Goal: Task Accomplishment & Management: Manage account settings

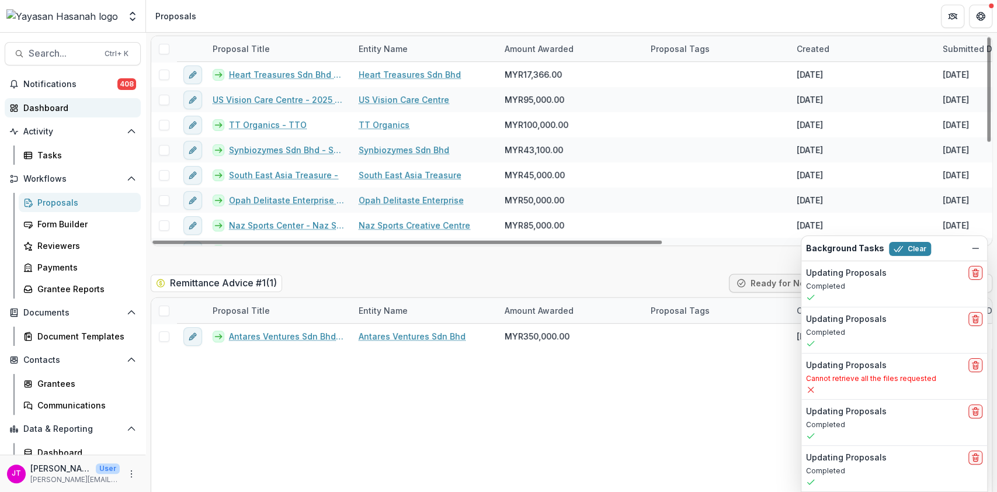
scroll to position [1556, 0]
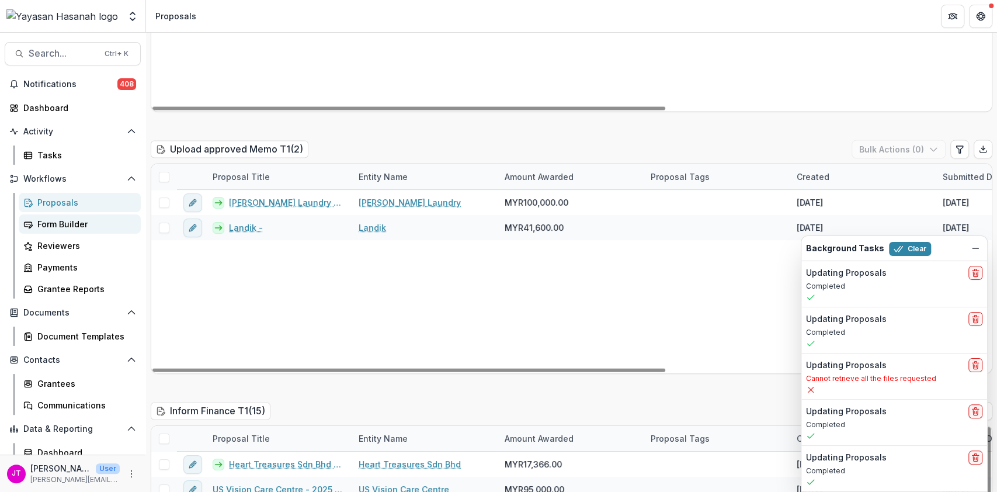
click at [47, 226] on div "Form Builder" at bounding box center [84, 224] width 94 height 12
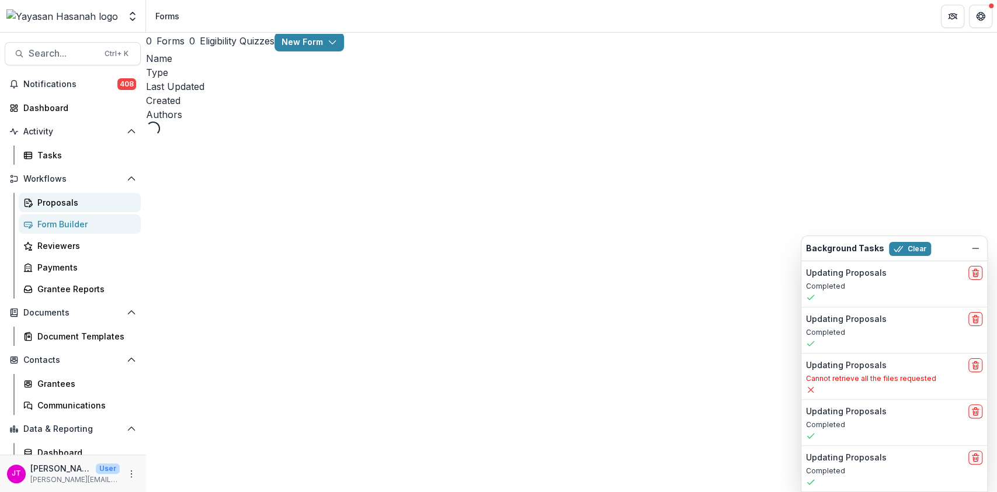
click at [65, 199] on div "Proposals" at bounding box center [84, 202] width 94 height 12
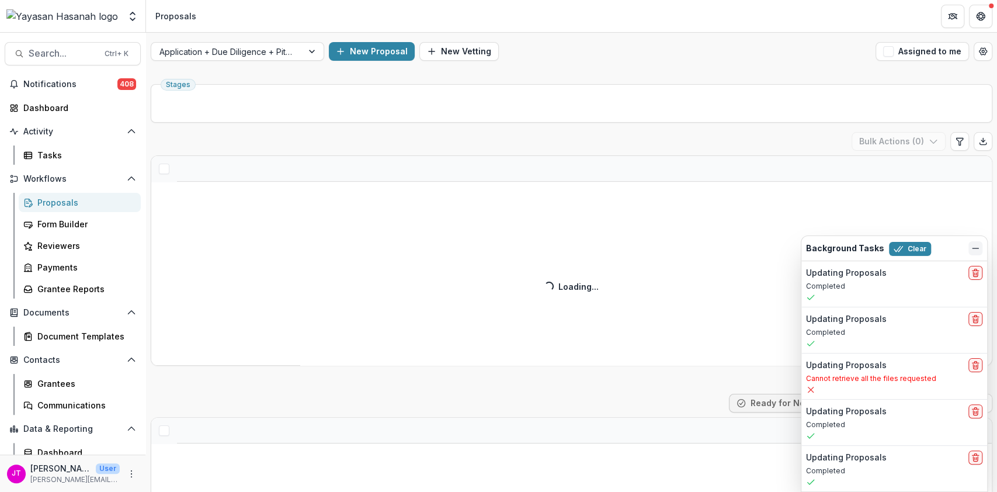
click at [978, 252] on icon "Dismiss" at bounding box center [974, 247] width 9 height 9
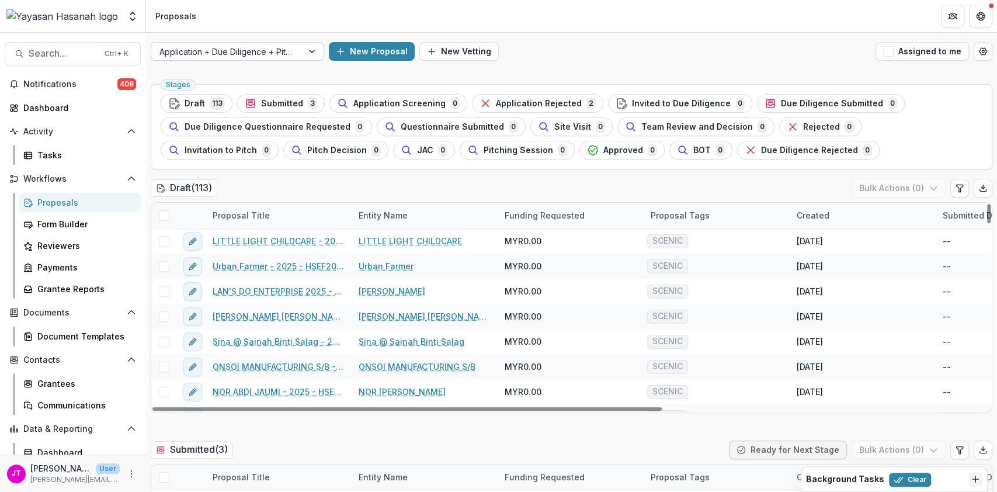
click at [264, 51] on div at bounding box center [226, 51] width 135 height 15
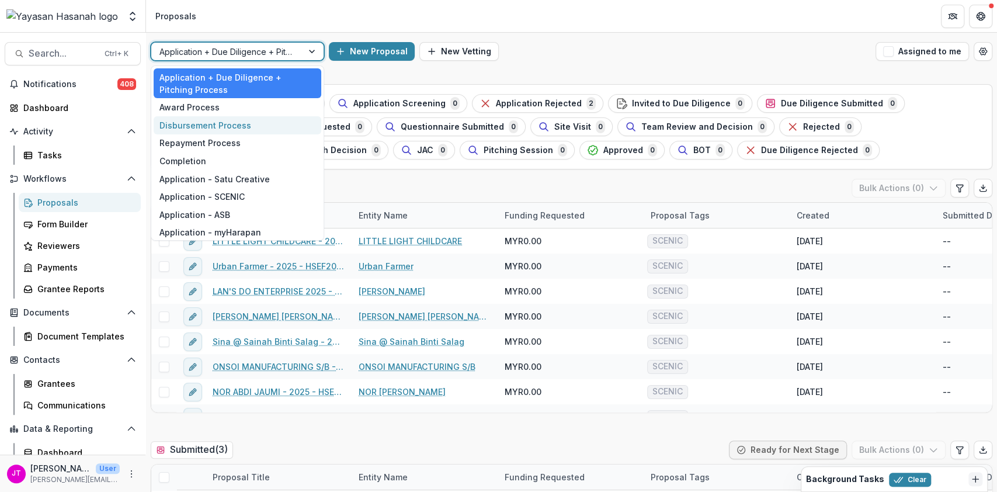
click at [235, 128] on div "Disbursement Process" at bounding box center [238, 125] width 168 height 18
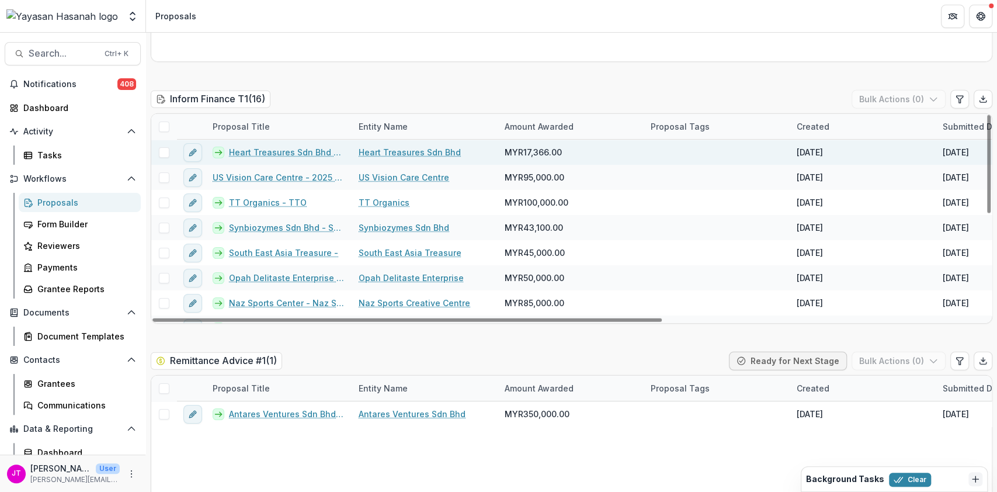
drag, startPoint x: 162, startPoint y: 107, endPoint x: 168, endPoint y: 127, distance: 21.3
click at [162, 121] on span at bounding box center [164, 126] width 11 height 11
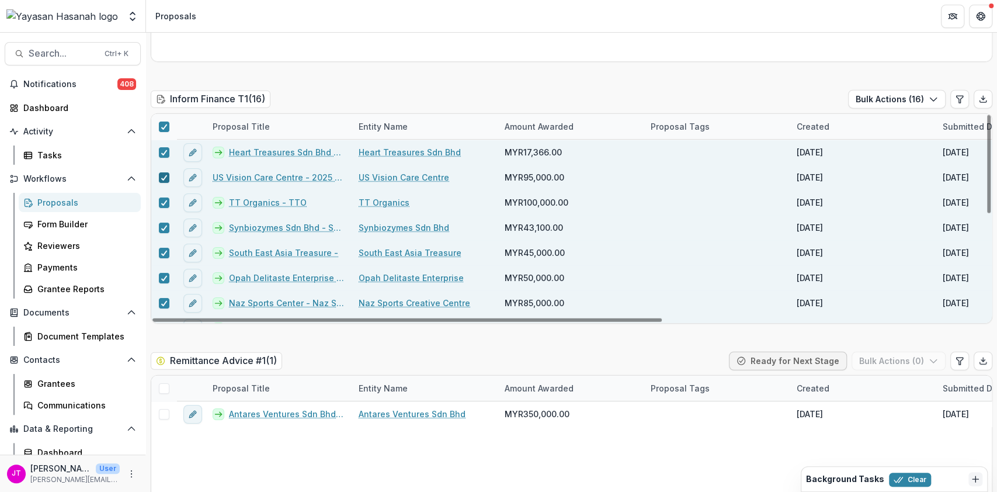
click at [163, 175] on polyline at bounding box center [163, 177] width 5 height 5
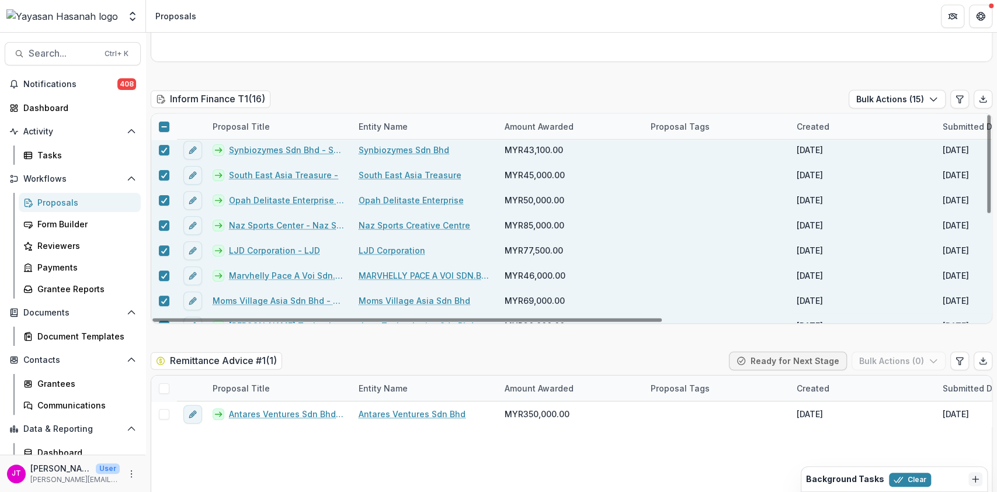
scroll to position [155, 0]
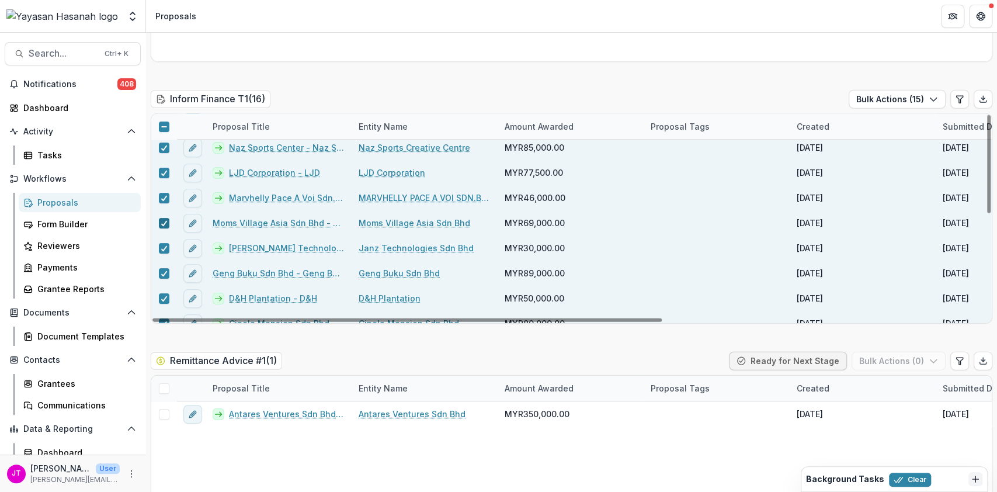
click at [161, 220] on icon at bounding box center [164, 223] width 7 height 6
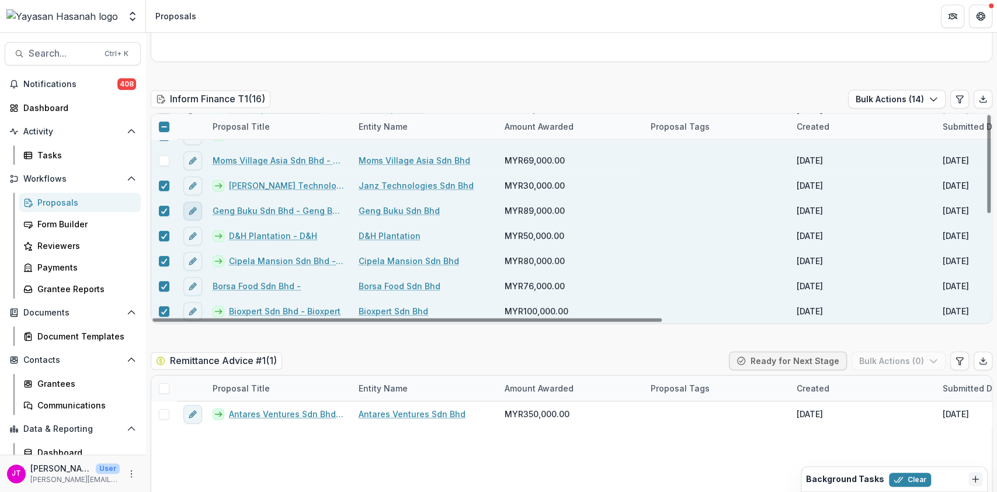
scroll to position [1946, 0]
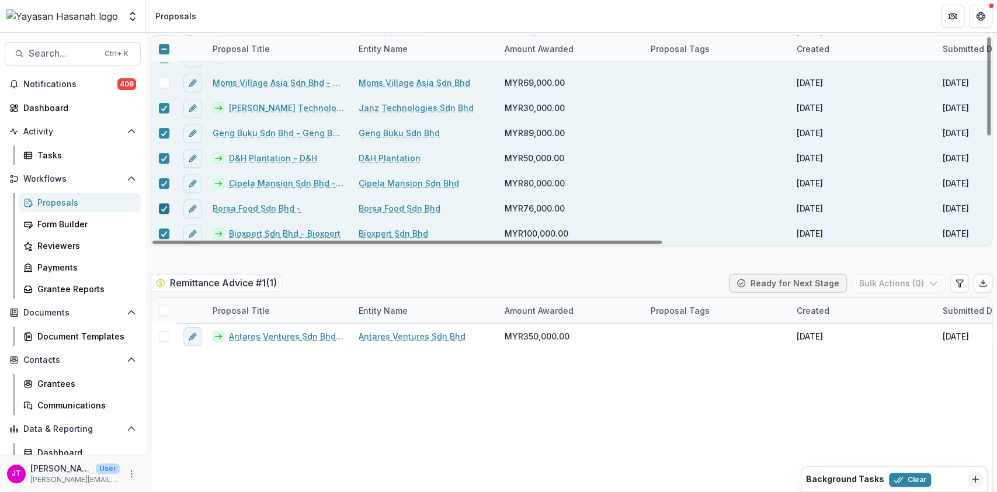
click at [161, 206] on icon at bounding box center [164, 209] width 7 height 6
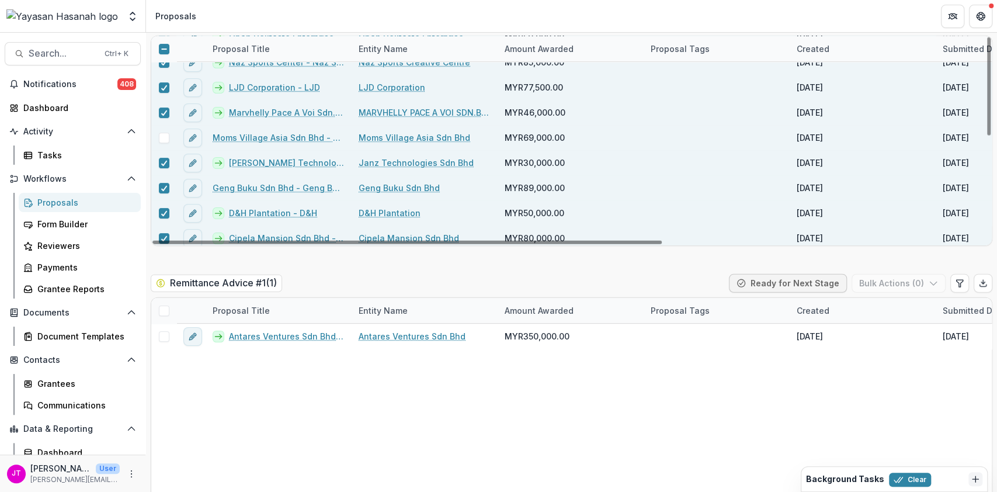
scroll to position [140, 0]
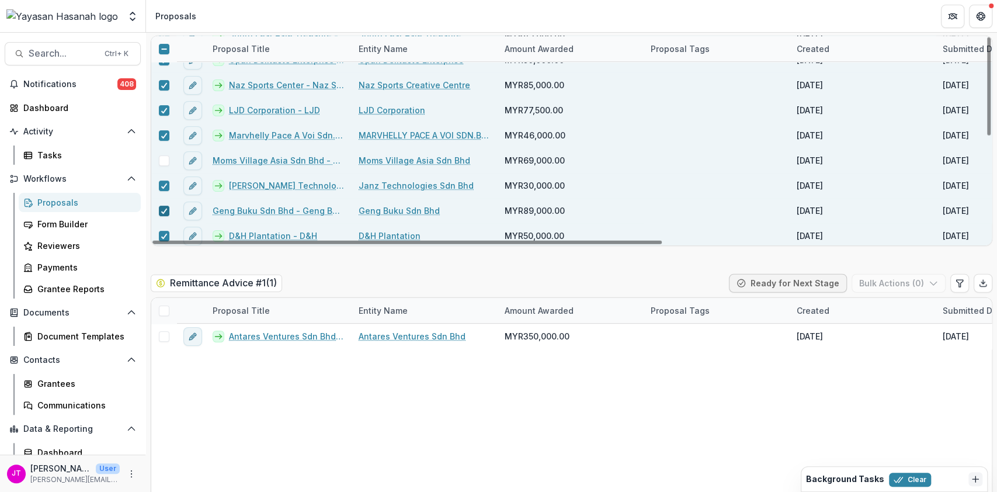
click at [165, 208] on icon at bounding box center [164, 211] width 7 height 6
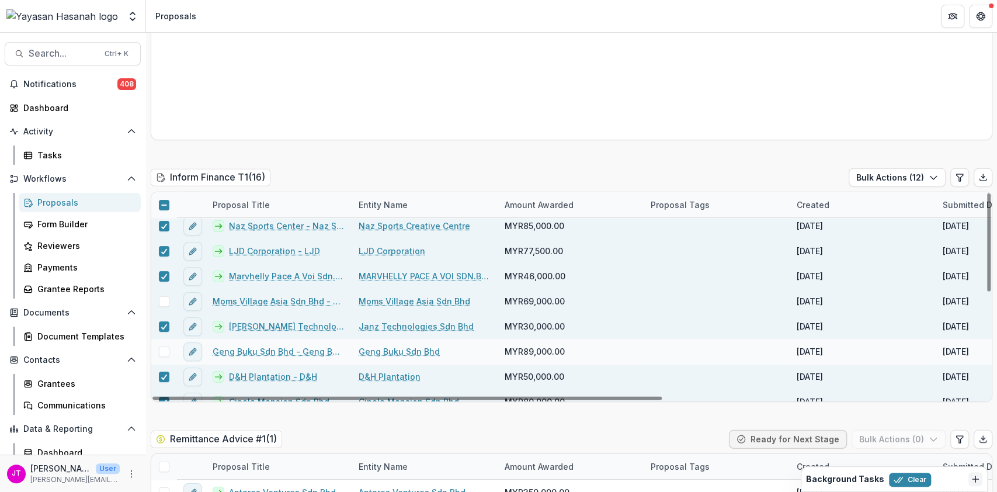
scroll to position [218, 0]
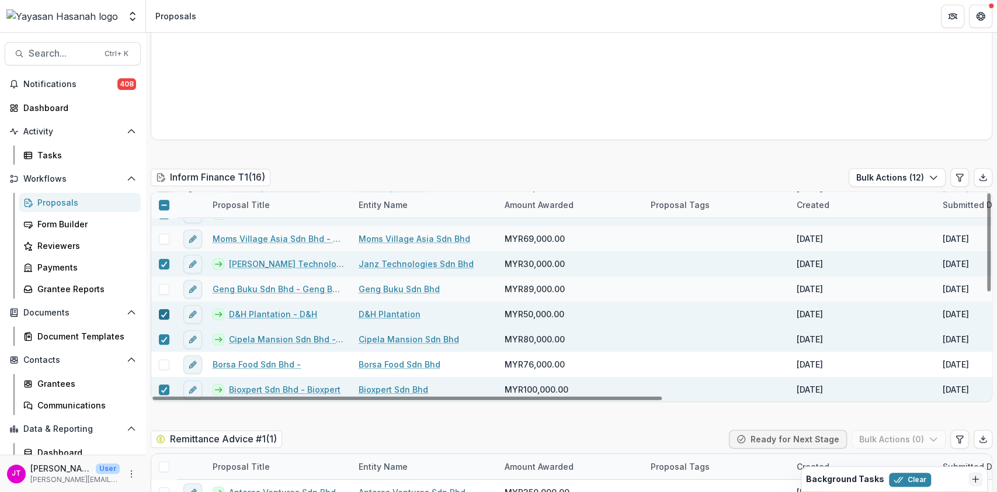
click at [167, 309] on span at bounding box center [164, 314] width 11 height 11
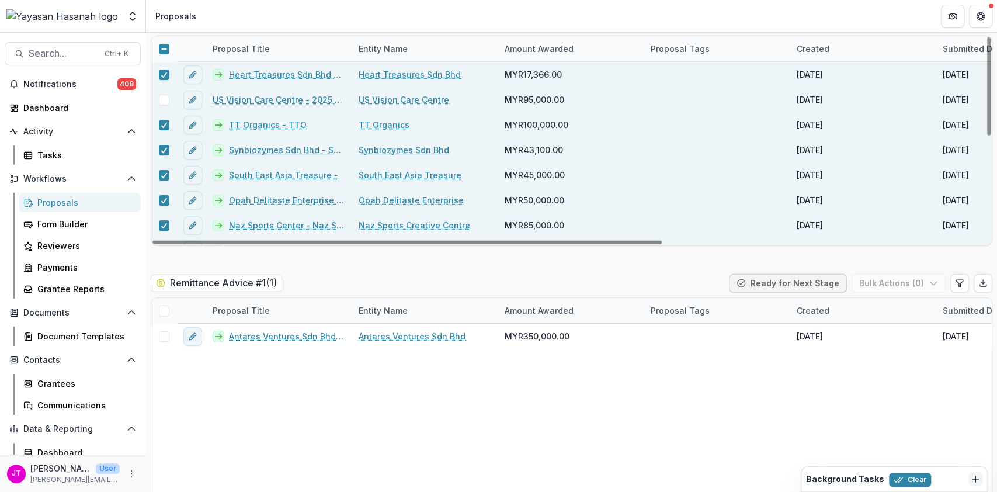
scroll to position [1790, 0]
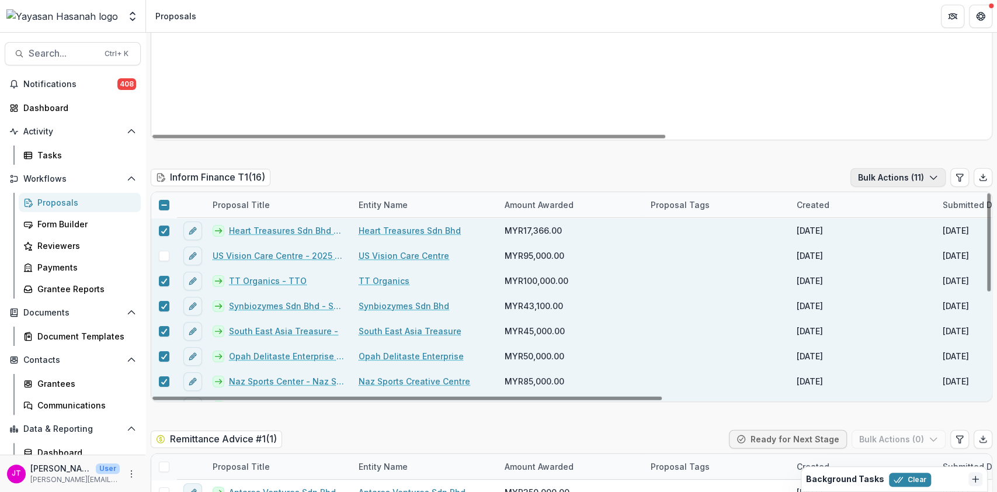
click at [904, 168] on button "Bulk Actions ( 11 )" at bounding box center [897, 177] width 95 height 19
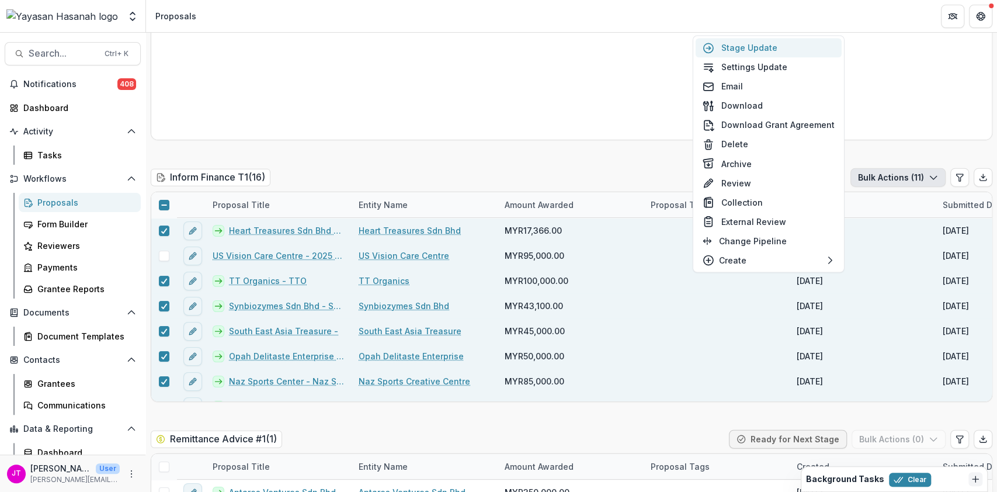
click at [768, 47] on button "Stage Update" at bounding box center [768, 47] width 146 height 19
select select "**********"
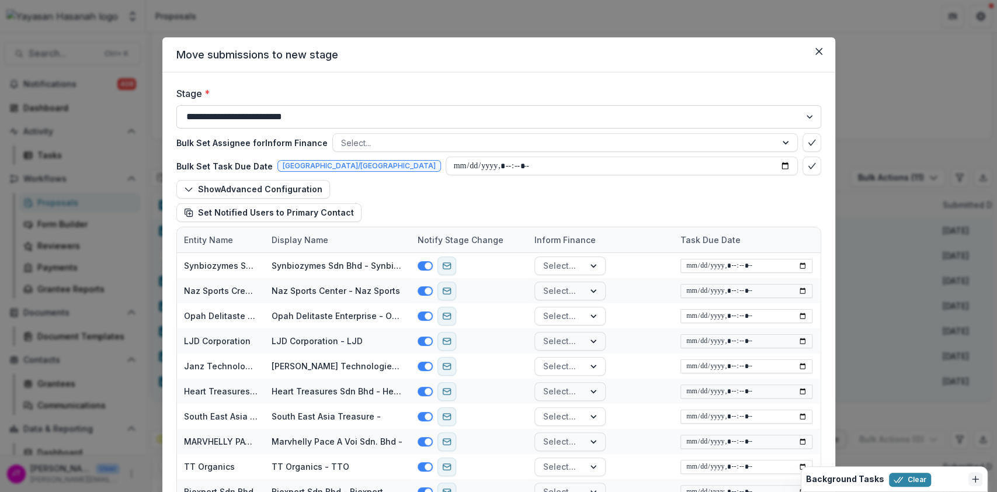
click at [468, 116] on select "**********" at bounding box center [498, 116] width 645 height 23
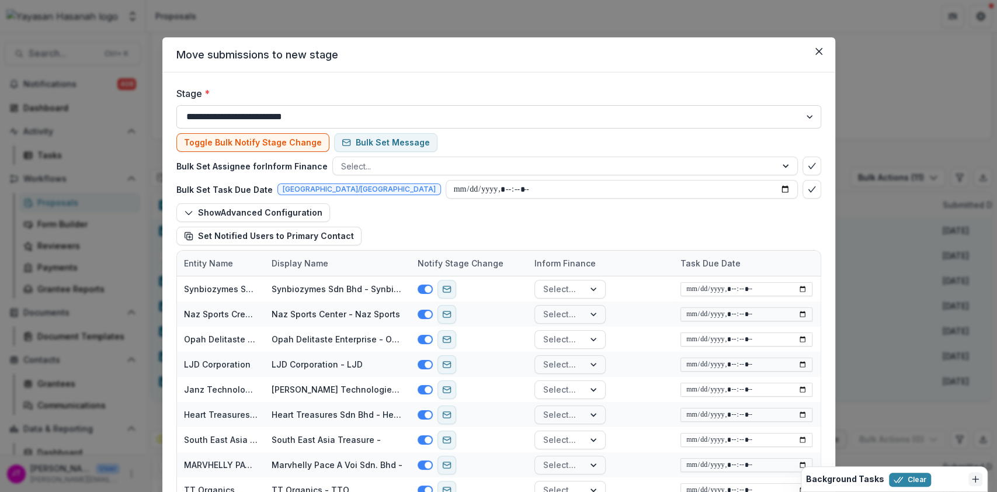
select select "**********"
click at [176, 105] on select "**********" at bounding box center [498, 116] width 645 height 23
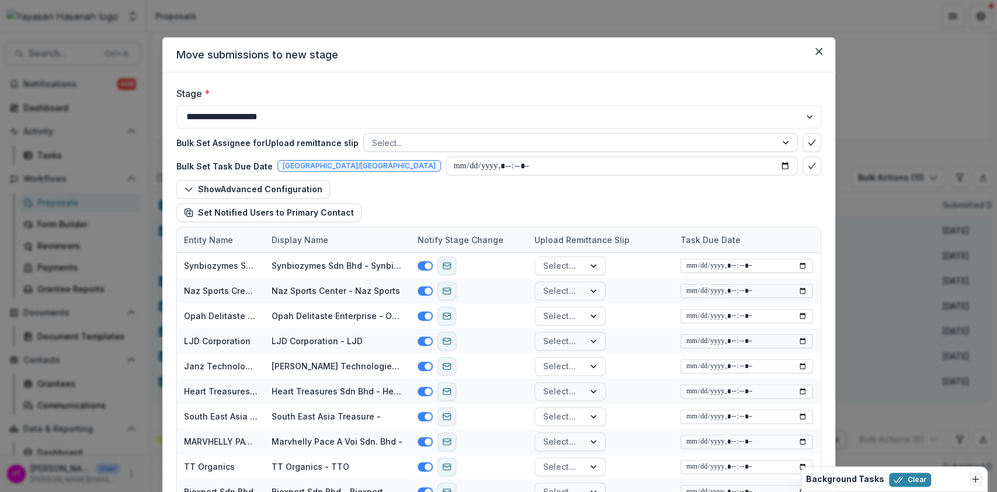
click at [786, 138] on div "Bulk Set Assignee for Upload remittance slip Select... Bulk Set Task Due Date […" at bounding box center [498, 177] width 645 height 98
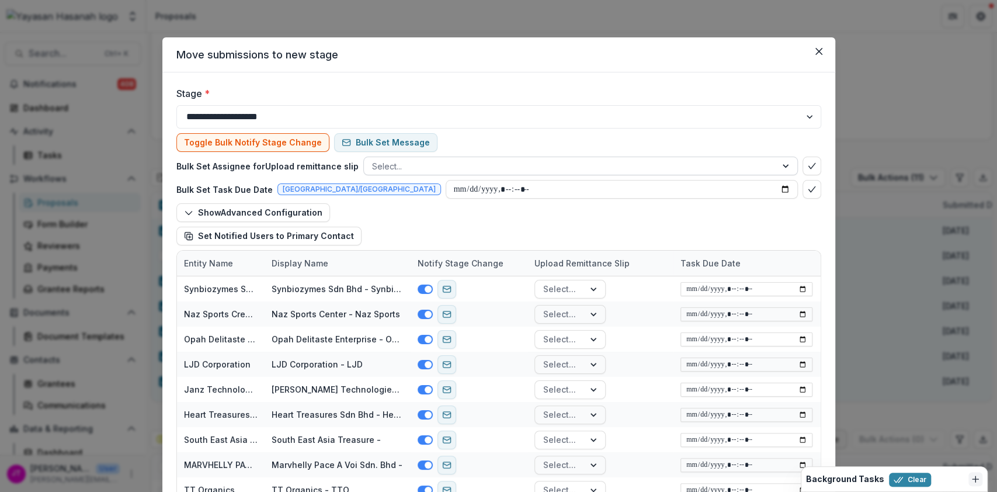
click at [785, 168] on div at bounding box center [786, 166] width 21 height 18
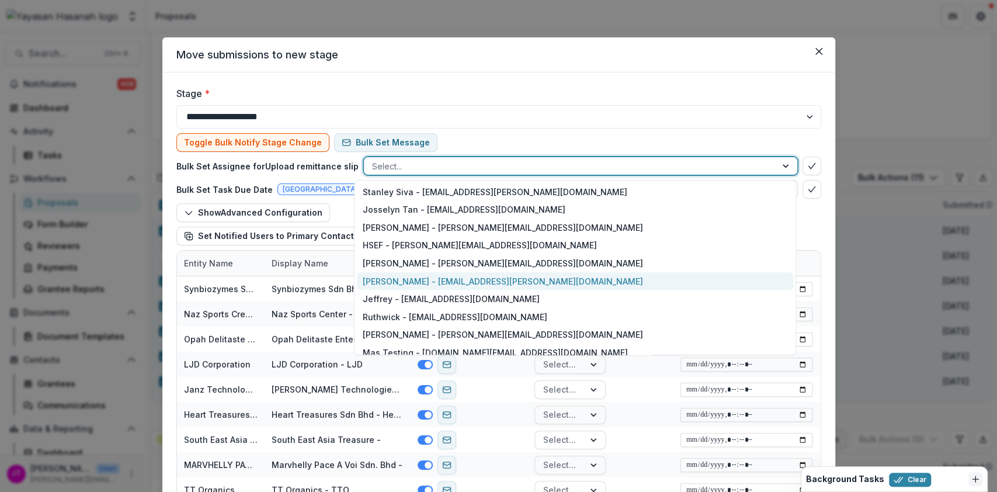
click at [424, 276] on div "[PERSON_NAME] - [EMAIL_ADDRESS][PERSON_NAME][DOMAIN_NAME]" at bounding box center [575, 281] width 436 height 18
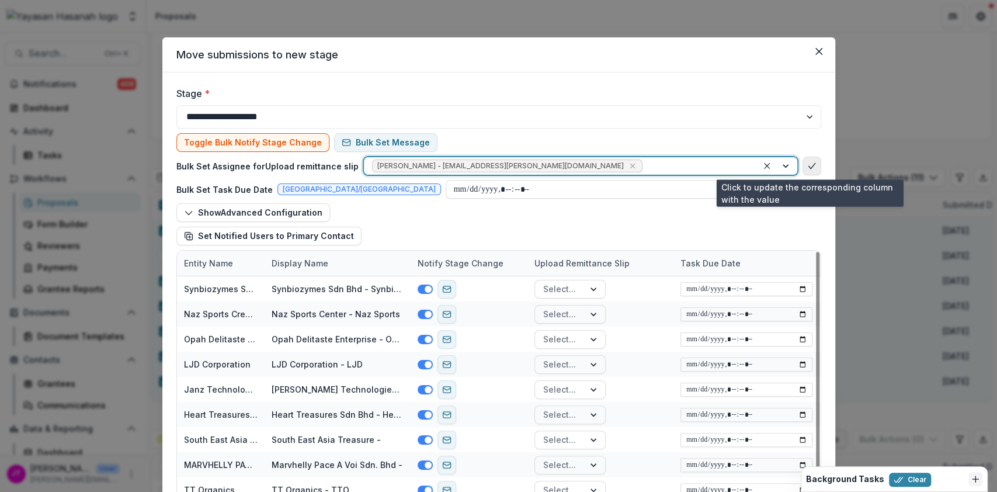
click at [808, 161] on icon "bulk-confirm-option" at bounding box center [811, 165] width 9 height 9
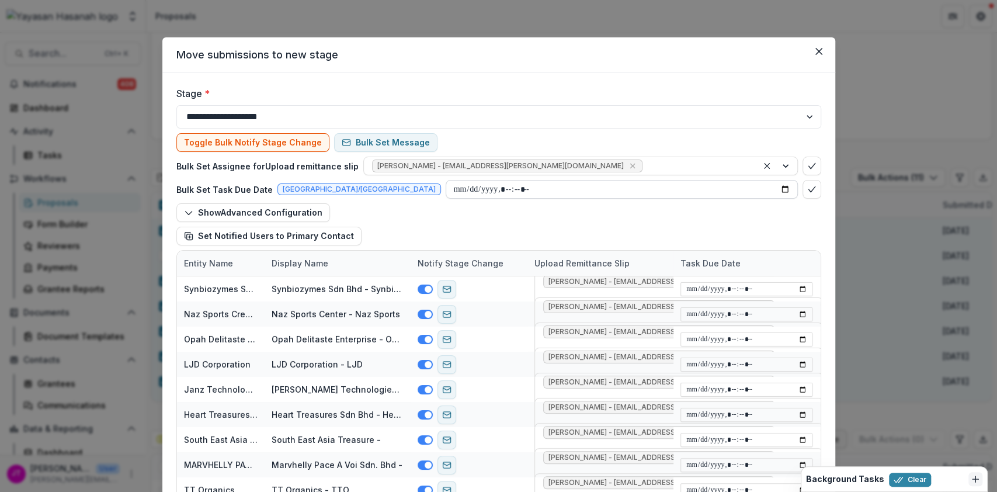
click at [782, 189] on input "datetime-local" at bounding box center [621, 189] width 352 height 19
type input "**********"
click at [684, 213] on div "Show Advanced Configuration Set Notified Users to Primary Contact" at bounding box center [498, 224] width 645 height 42
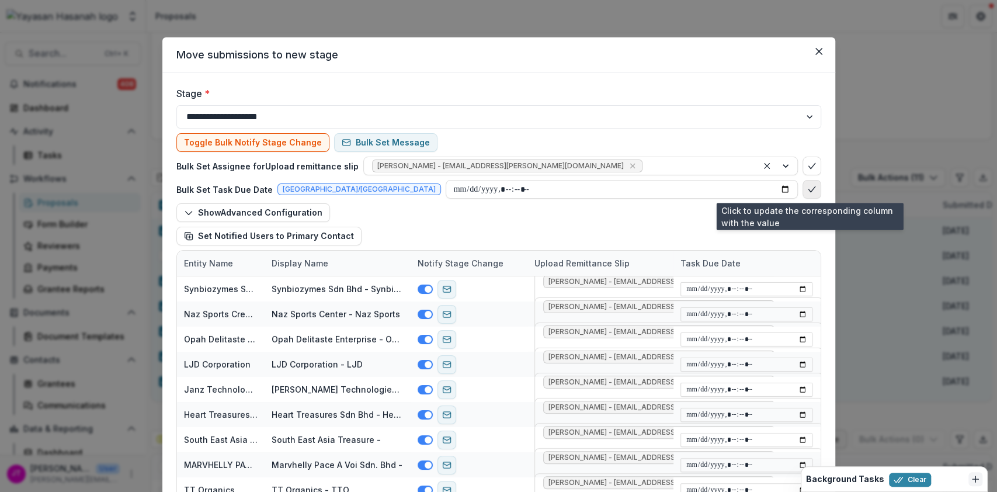
click at [803, 185] on button "bulk-confirm-option" at bounding box center [811, 189] width 19 height 19
type input "**********"
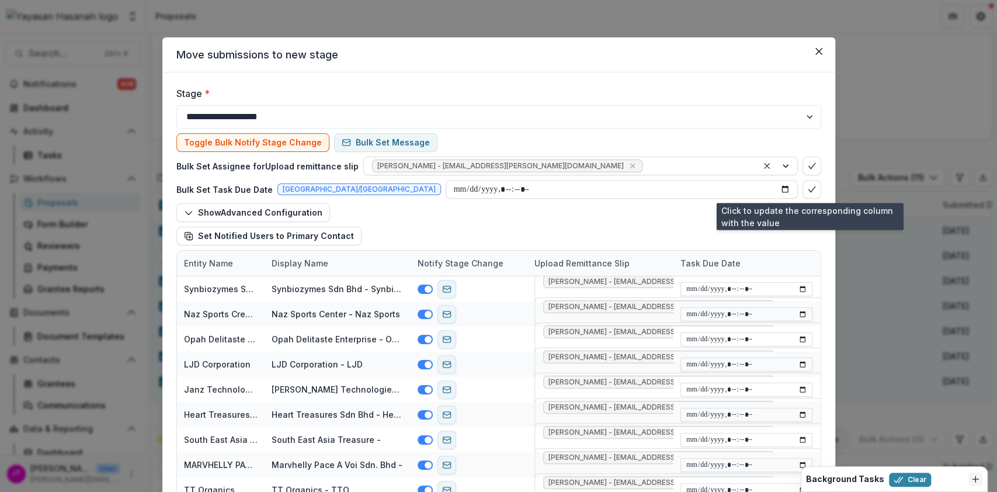
type input "**********"
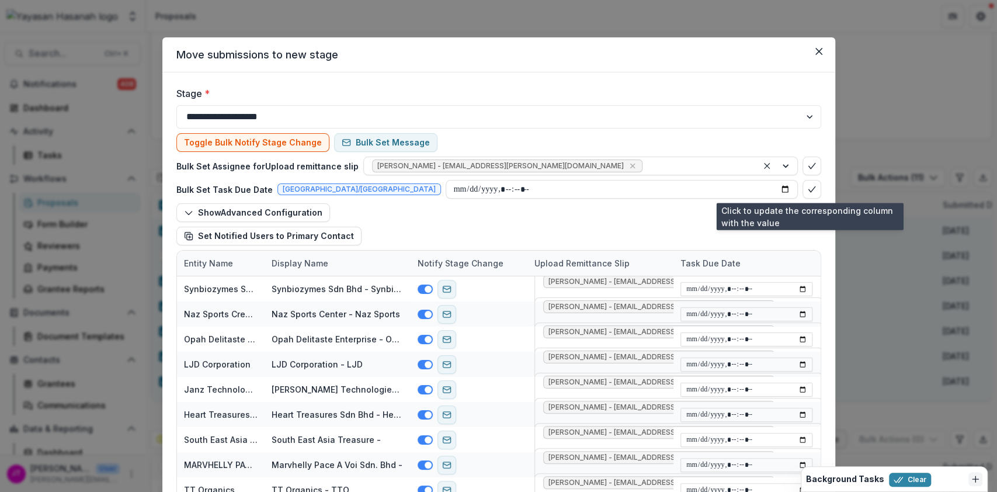
type input "**********"
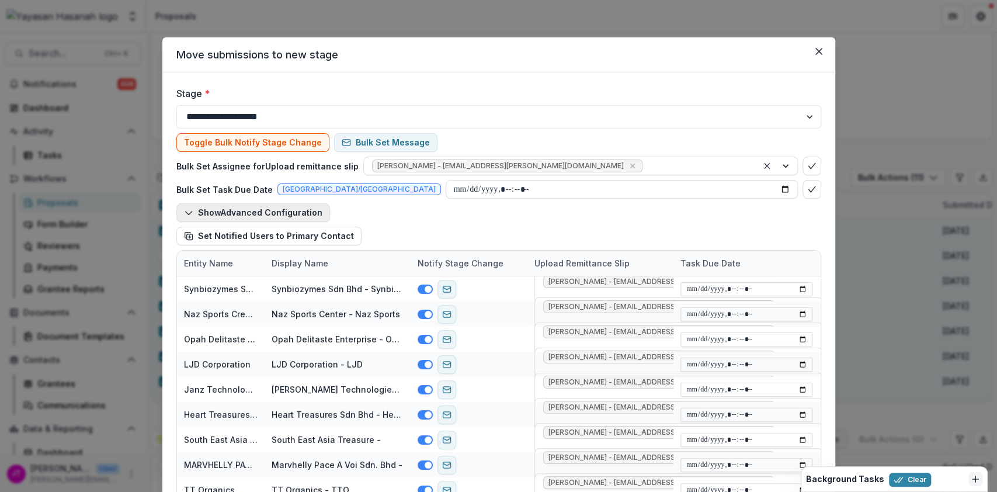
click at [290, 210] on button "Show Advanced Configuration" at bounding box center [253, 212] width 154 height 19
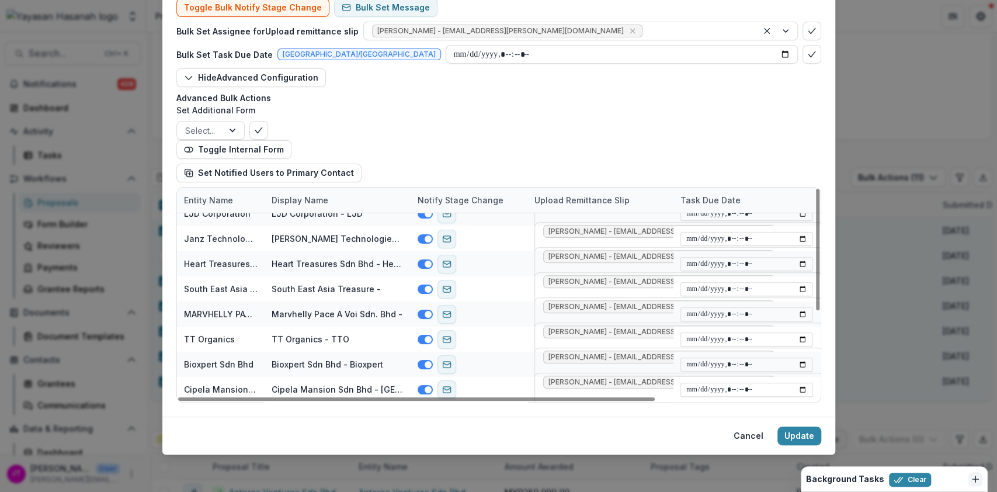
scroll to position [124, 0]
click at [789, 436] on button "Update" at bounding box center [799, 435] width 44 height 19
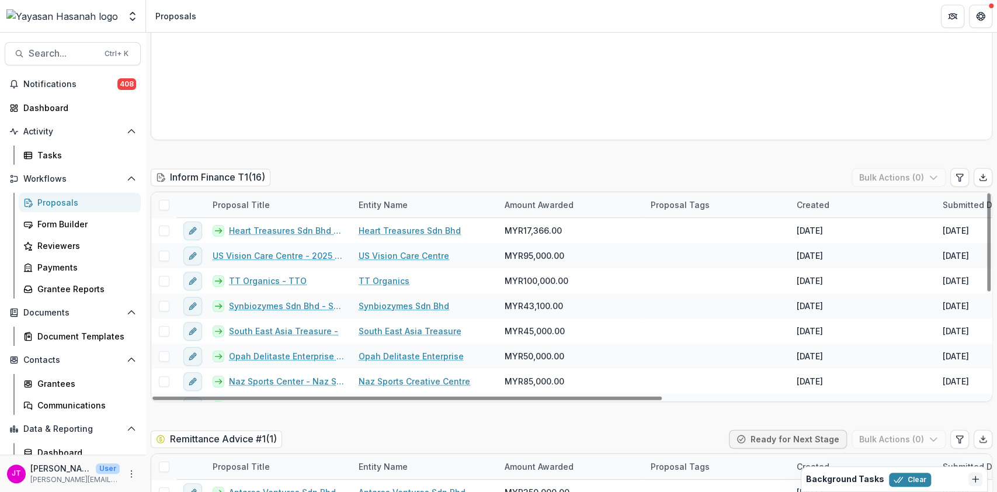
click at [971, 476] on icon "Dismiss" at bounding box center [974, 478] width 9 height 9
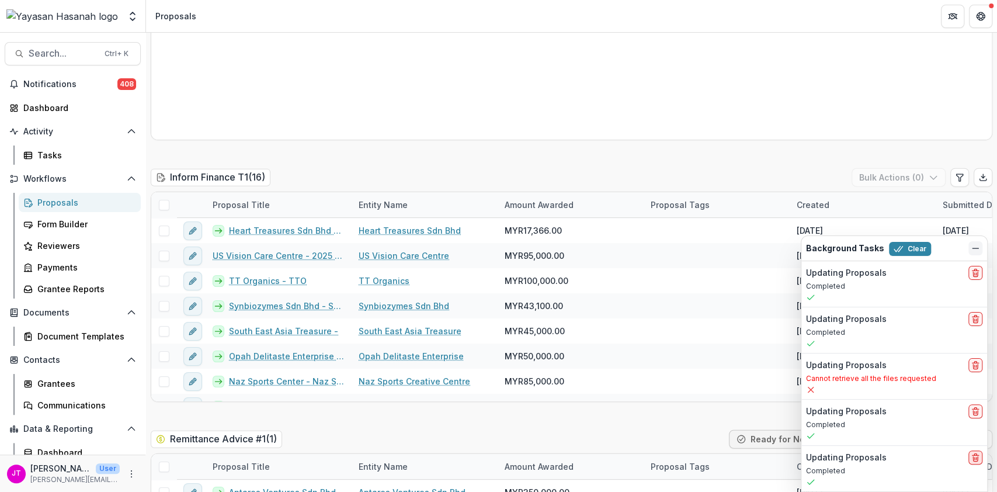
click at [968, 454] on button "delete" at bounding box center [975, 457] width 14 height 14
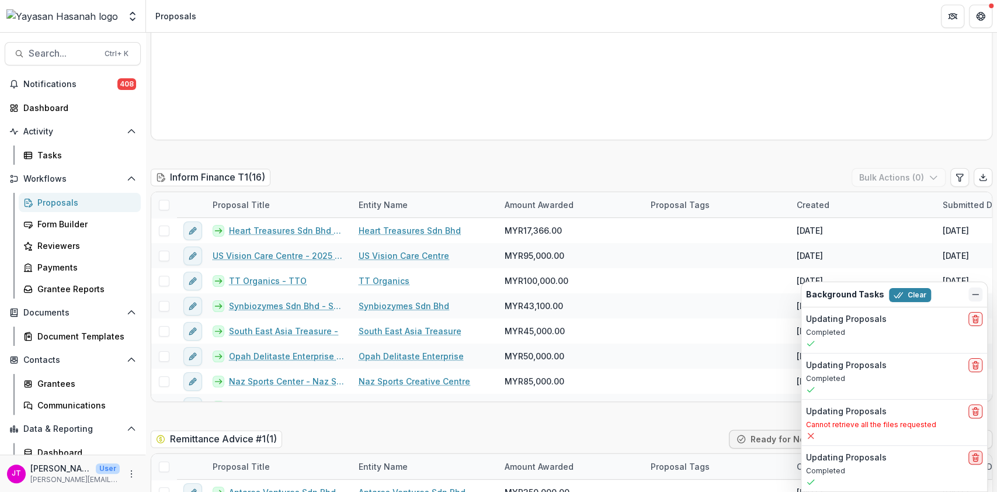
click at [973, 459] on icon "delete" at bounding box center [974, 456] width 9 height 9
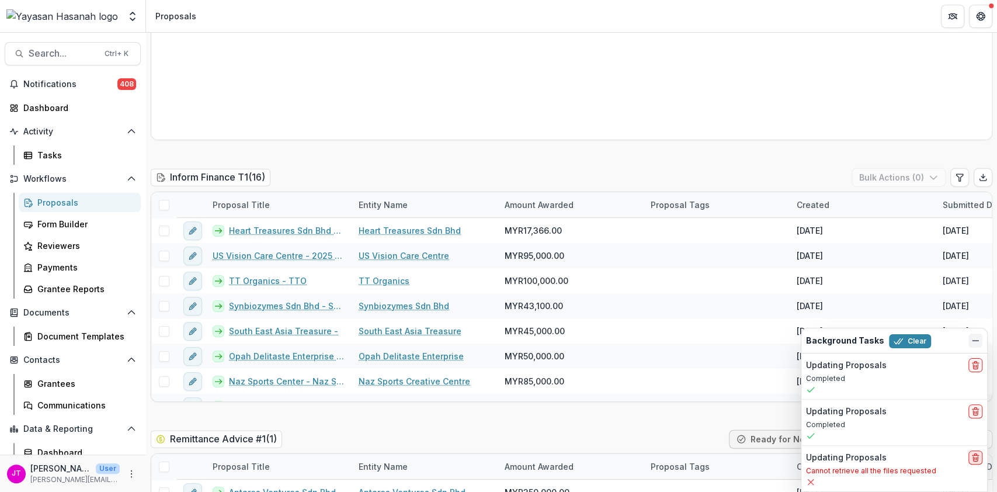
click at [972, 463] on button "delete" at bounding box center [975, 457] width 14 height 14
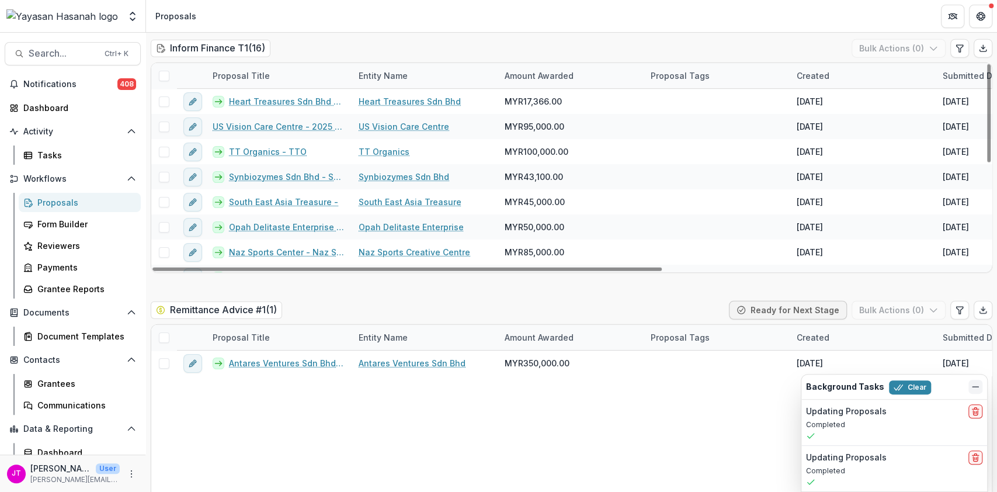
scroll to position [1742, 0]
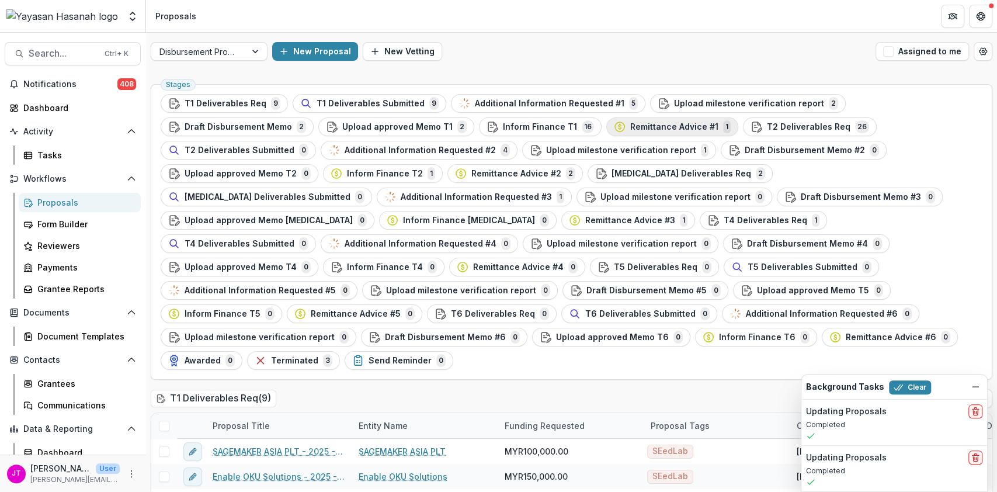
click at [614, 128] on div "Remittance Advice #1 1" at bounding box center [672, 126] width 117 height 13
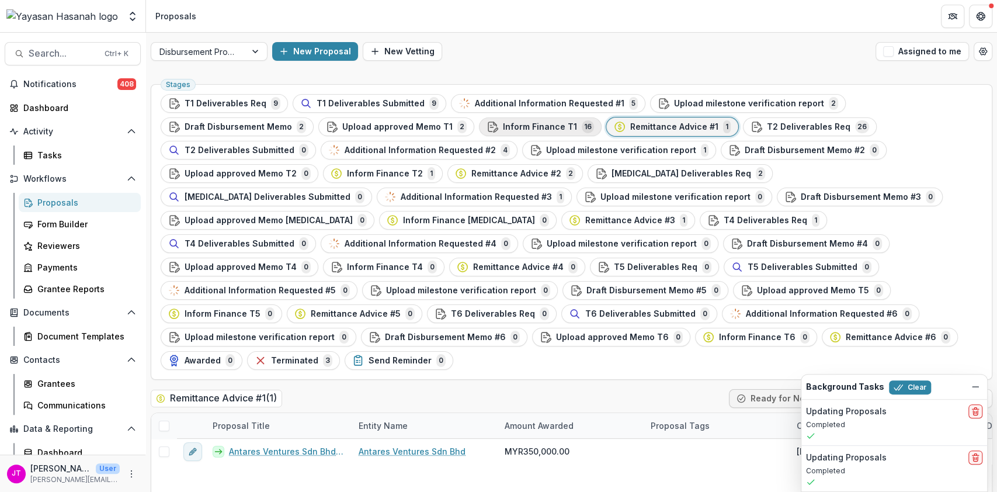
click at [503, 125] on span "Inform Finance T1" at bounding box center [540, 127] width 74 height 10
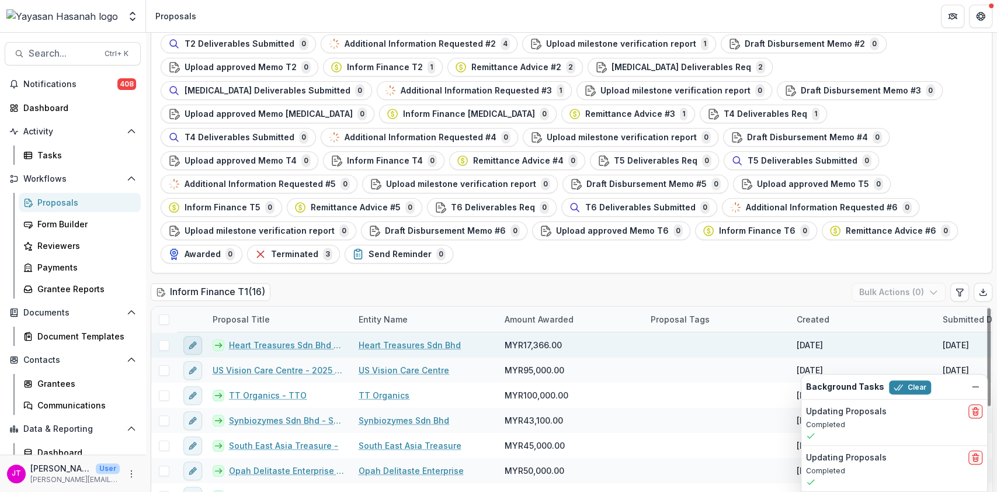
scroll to position [112, 0]
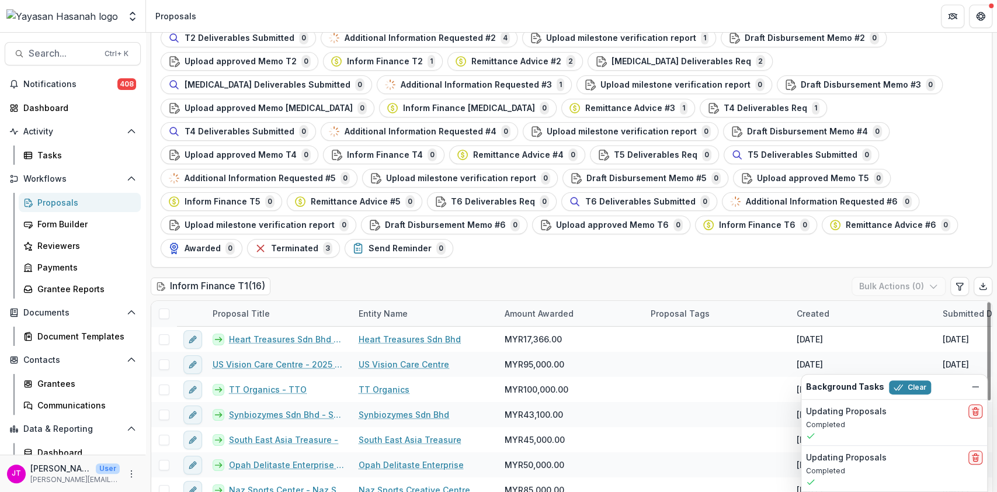
click at [160, 308] on span at bounding box center [164, 313] width 11 height 11
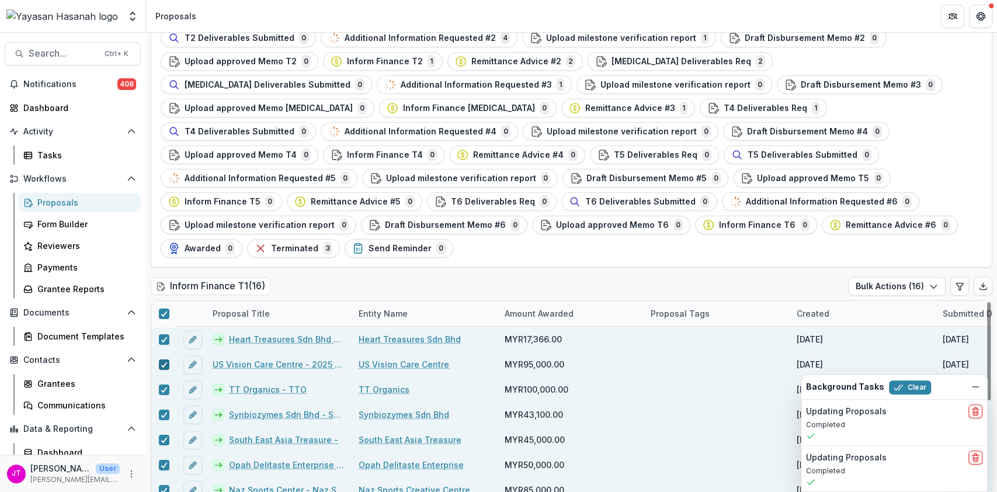
click at [163, 361] on icon at bounding box center [164, 364] width 7 height 6
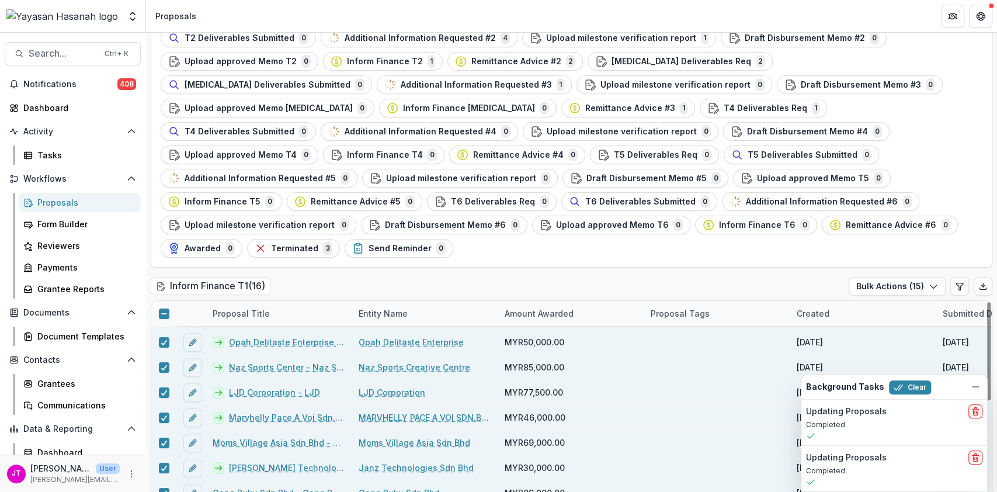
scroll to position [155, 0]
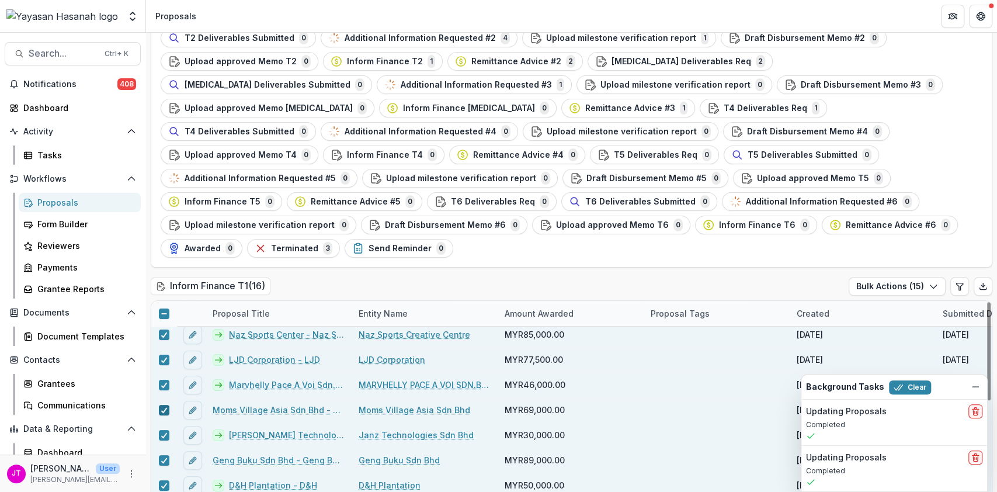
click at [161, 407] on icon at bounding box center [164, 410] width 7 height 6
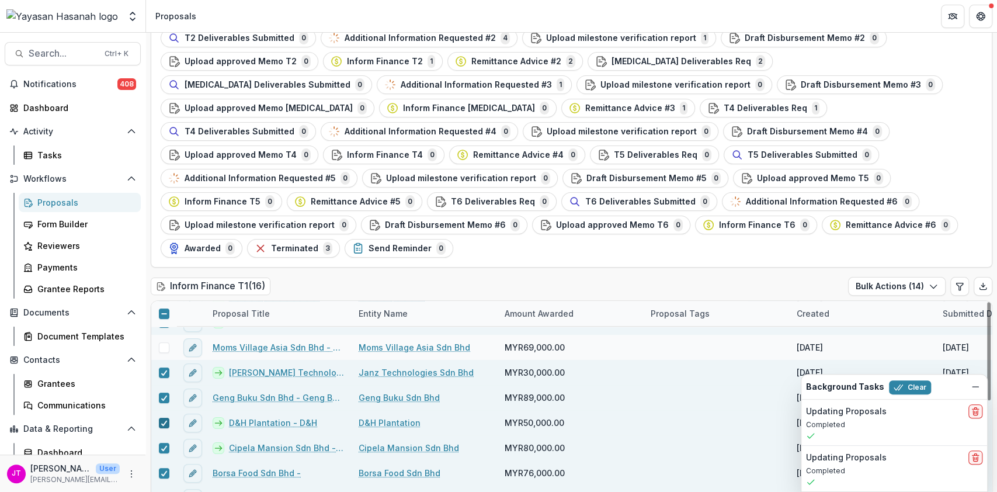
click at [160, 417] on span at bounding box center [164, 422] width 11 height 11
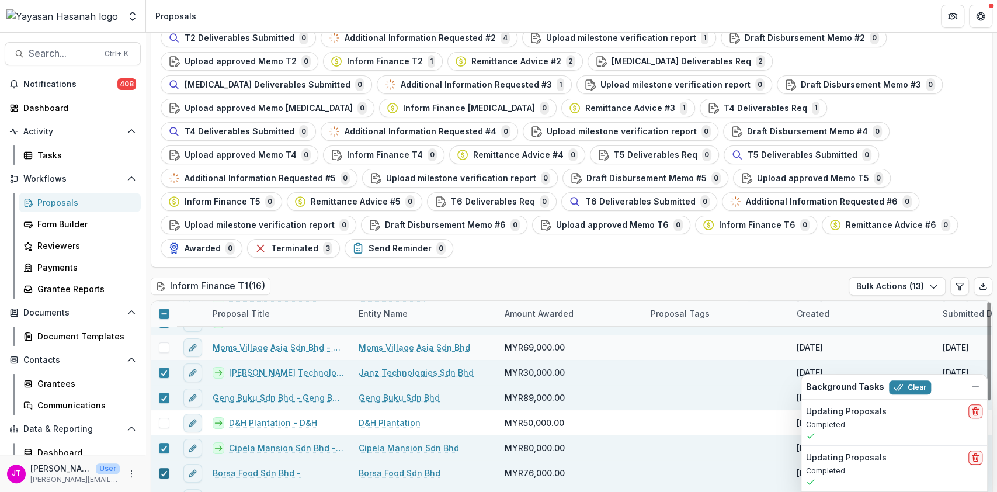
click at [159, 468] on span at bounding box center [164, 473] width 11 height 11
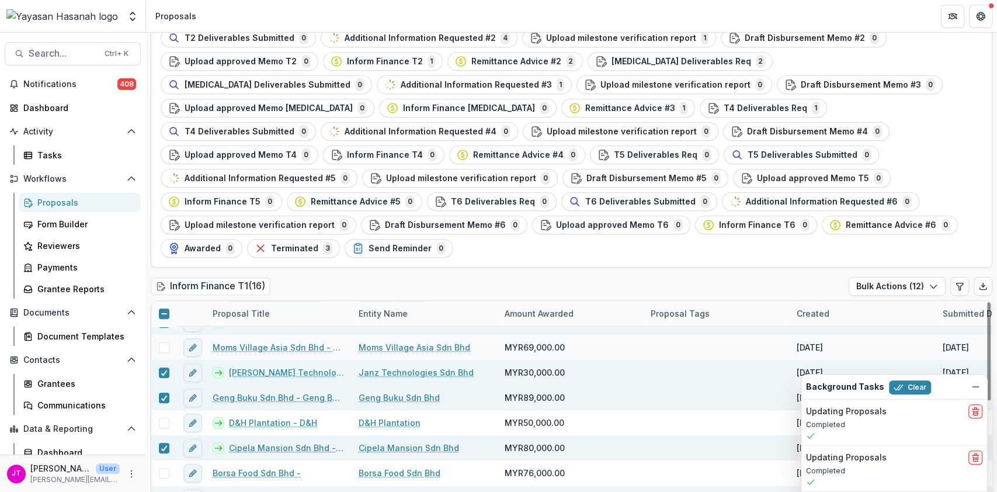
scroll to position [140, 0]
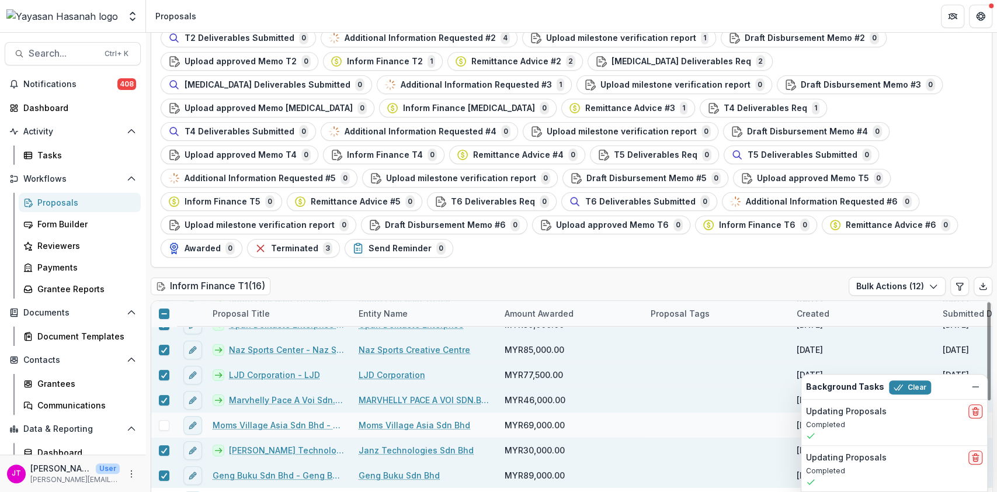
click at [159, 462] on div at bounding box center [163, 474] width 25 height 25
click at [163, 472] on icon at bounding box center [164, 475] width 7 height 6
drag, startPoint x: 907, startPoint y: 260, endPoint x: 880, endPoint y: 261, distance: 26.9
click at [907, 277] on button "Bulk Actions ( 11 )" at bounding box center [897, 286] width 95 height 19
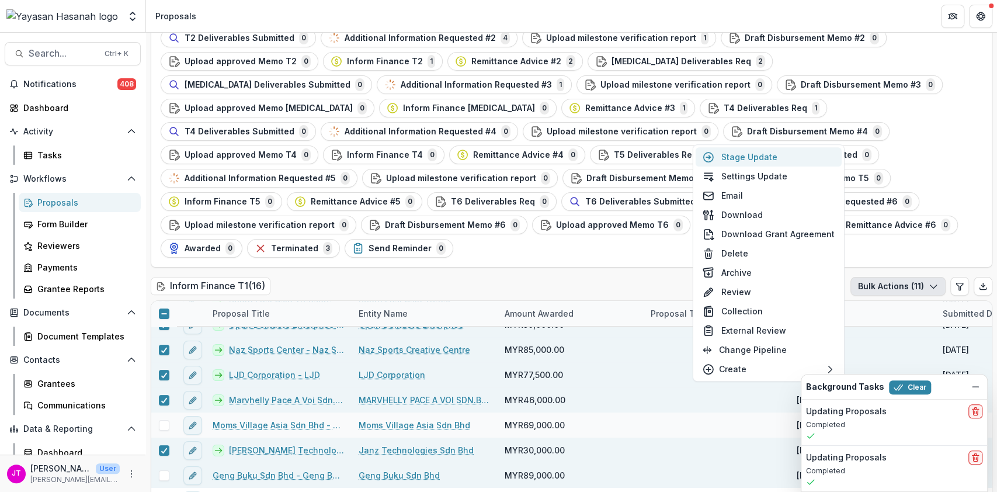
click at [770, 158] on button "Stage Update" at bounding box center [768, 156] width 146 height 19
select select "**********"
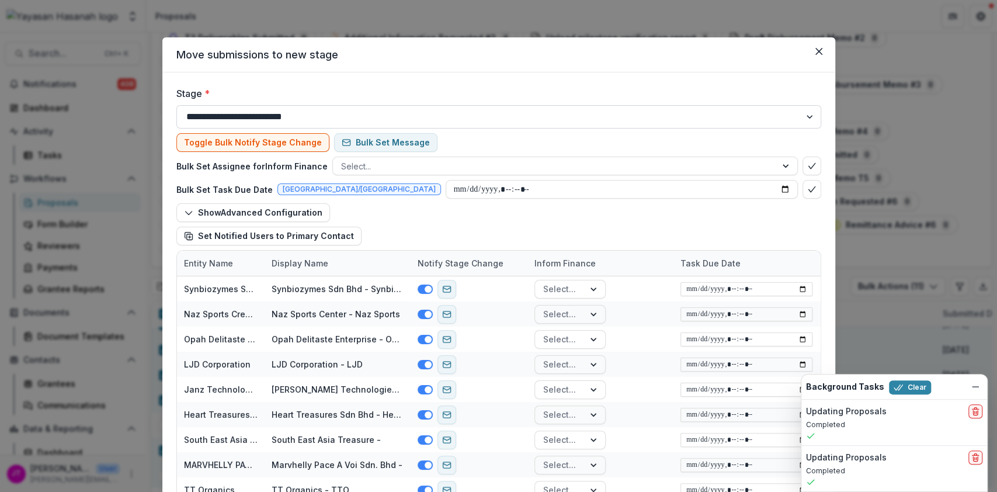
click at [392, 112] on select "**********" at bounding box center [498, 116] width 645 height 23
select select "**********"
click at [176, 105] on select "**********" at bounding box center [498, 116] width 645 height 23
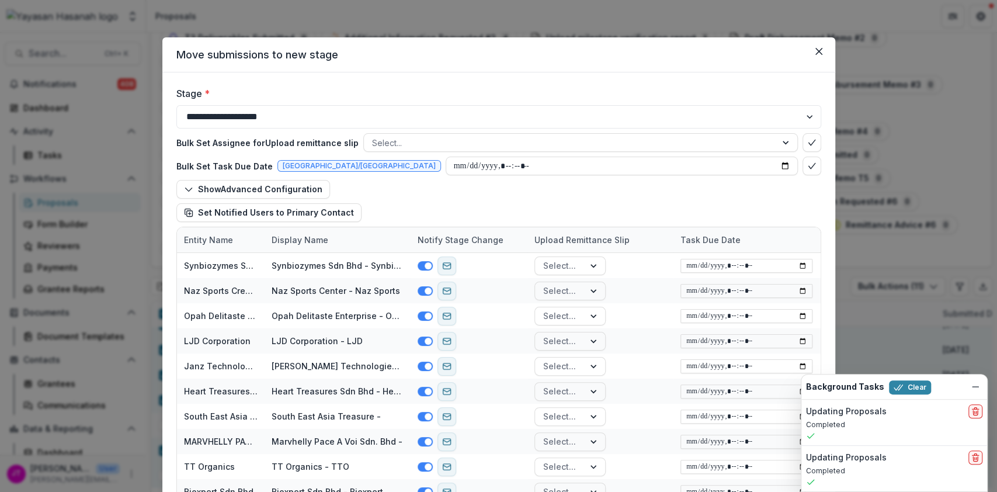
click at [778, 148] on div "Bulk Set Assignee for Upload remittance slip Select... Bulk Set Task Due Date […" at bounding box center [498, 177] width 645 height 98
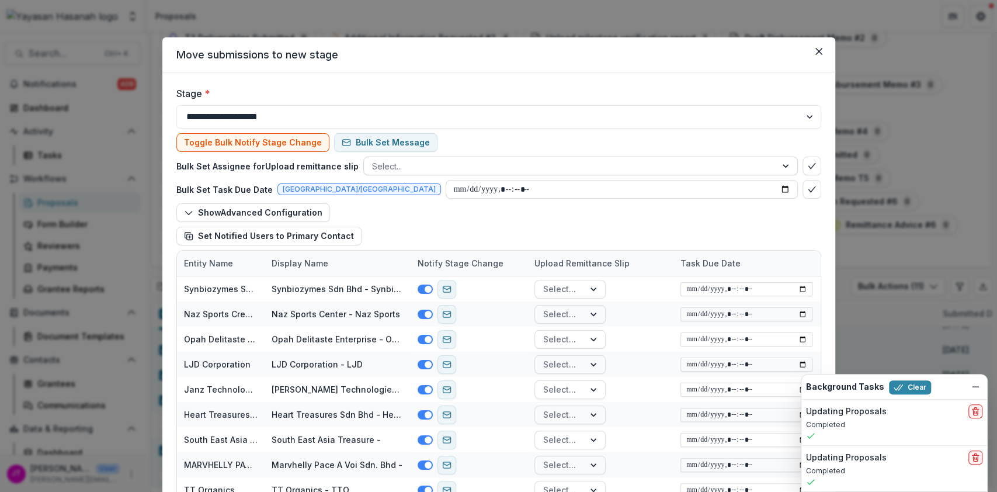
click at [688, 168] on div at bounding box center [570, 166] width 396 height 15
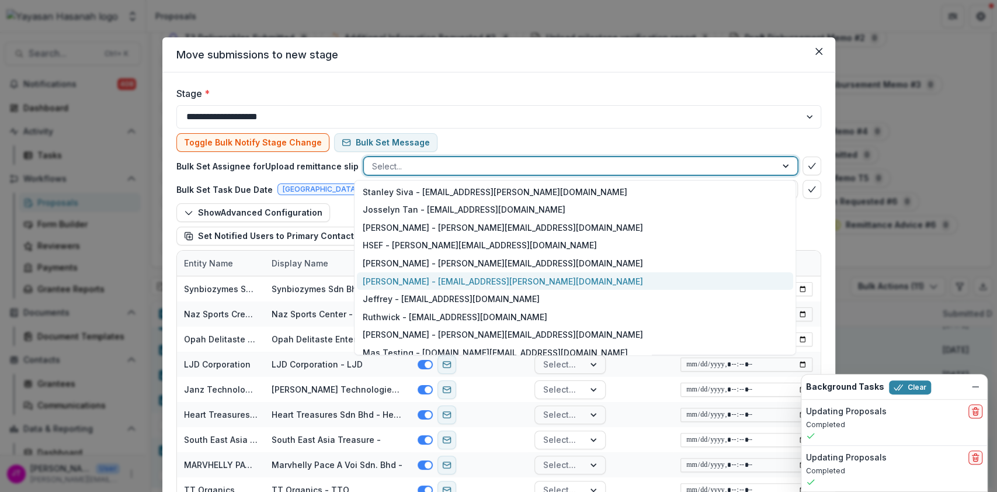
click at [439, 277] on div "[PERSON_NAME] - [EMAIL_ADDRESS][PERSON_NAME][DOMAIN_NAME]" at bounding box center [575, 281] width 436 height 18
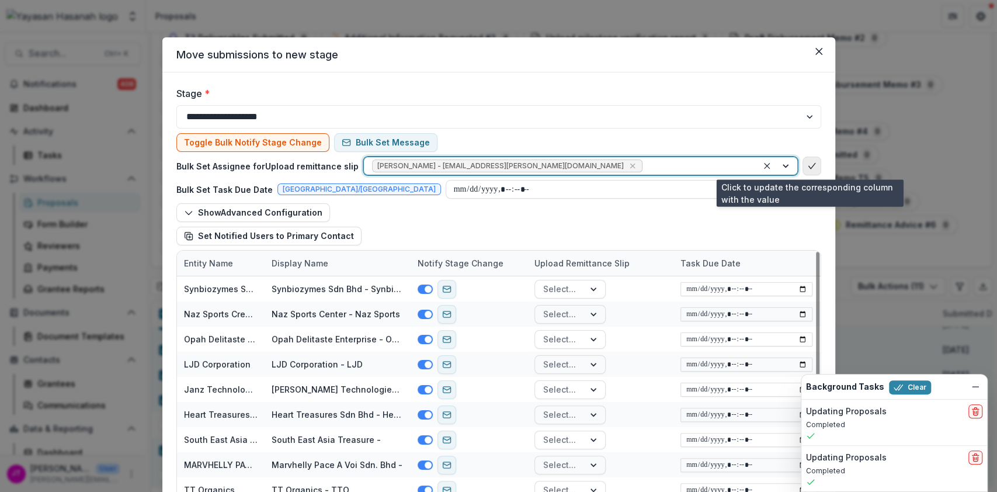
click at [808, 171] on button "bulk-confirm-option" at bounding box center [811, 165] width 19 height 19
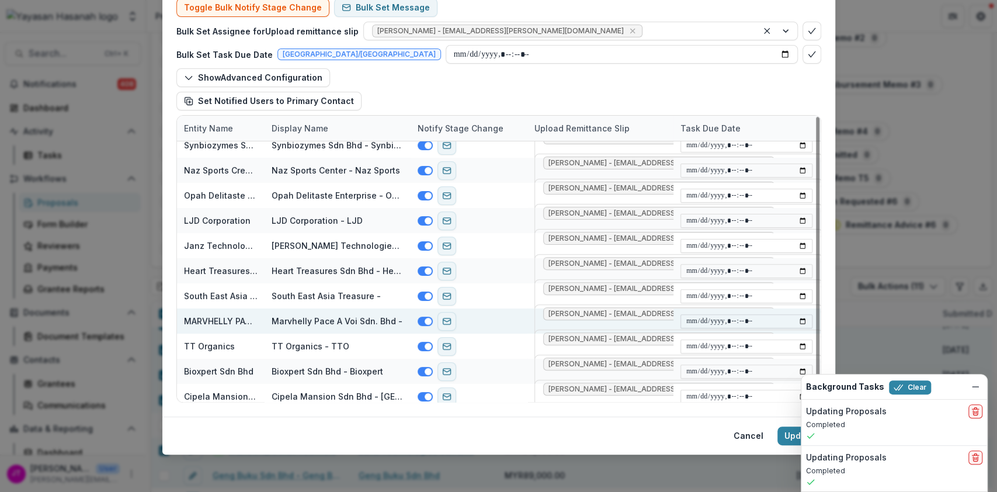
scroll to position [15, 0]
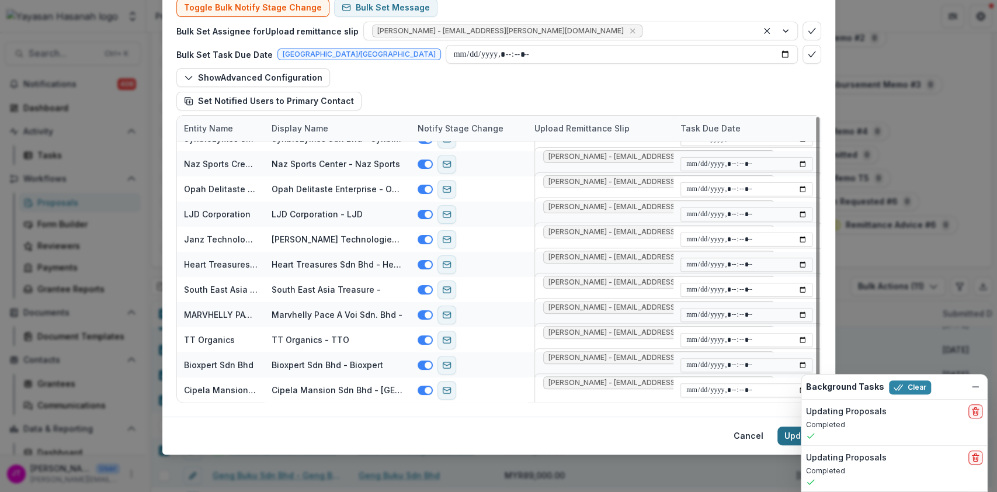
click at [785, 438] on button "Update" at bounding box center [799, 435] width 44 height 19
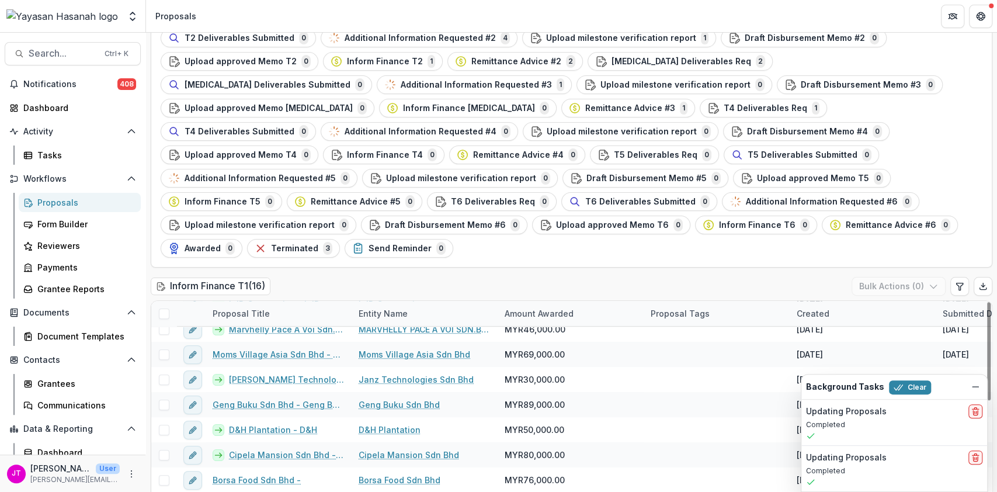
scroll to position [218, 0]
